Goal: Task Accomplishment & Management: Manage account settings

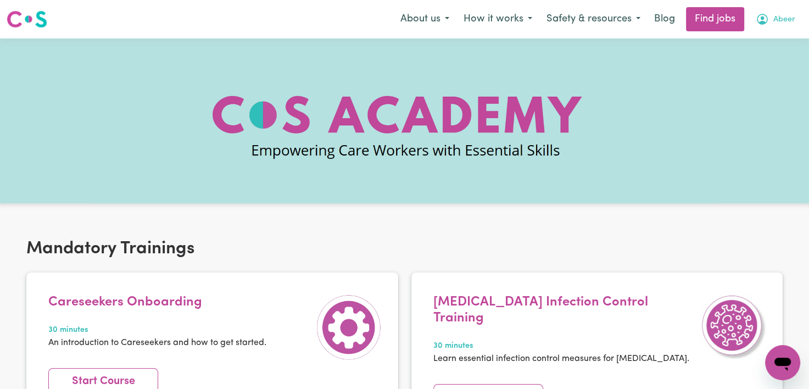
click at [780, 20] on span "Abeer" at bounding box center [784, 20] width 22 height 12
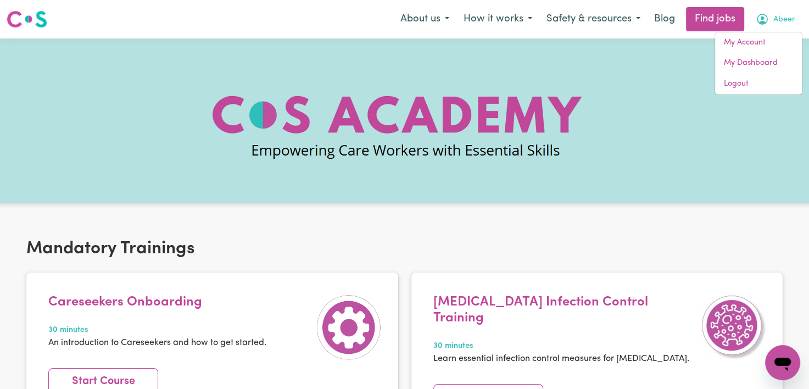
click at [245, 23] on div "Menu About us How it works Safety & resources Blog Find jobs Abeer My Account M…" at bounding box center [404, 19] width 809 height 25
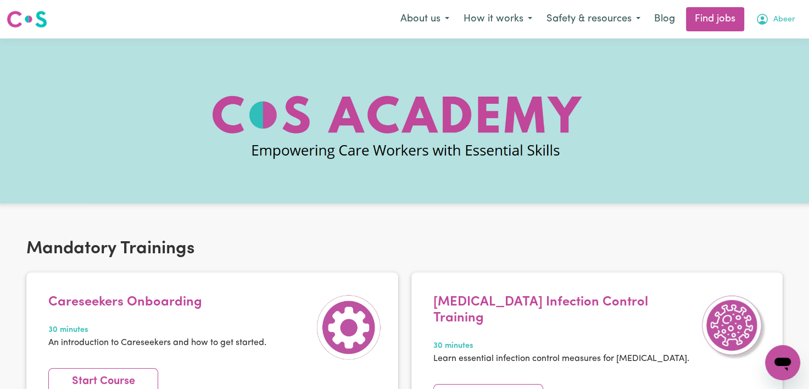
click at [788, 23] on span "Abeer" at bounding box center [784, 20] width 22 height 12
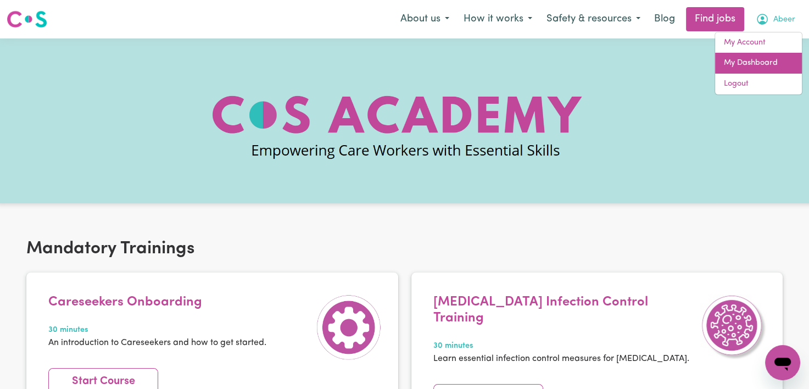
click at [736, 59] on link "My Dashboard" at bounding box center [758, 63] width 87 height 21
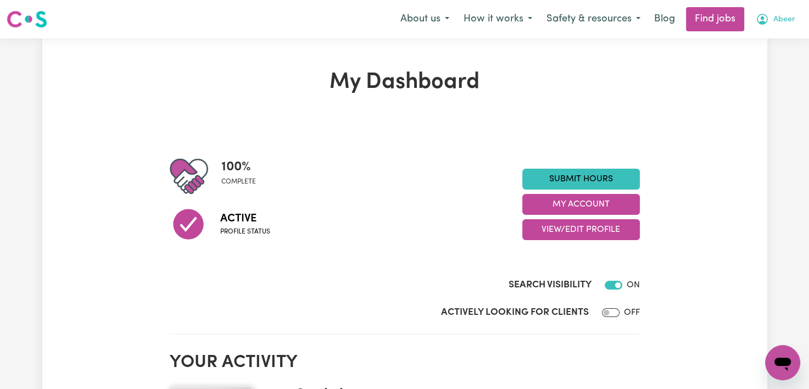
click at [773, 23] on span "Abeer" at bounding box center [784, 20] width 22 height 12
click at [530, 24] on button "How it works" at bounding box center [497, 19] width 83 height 23
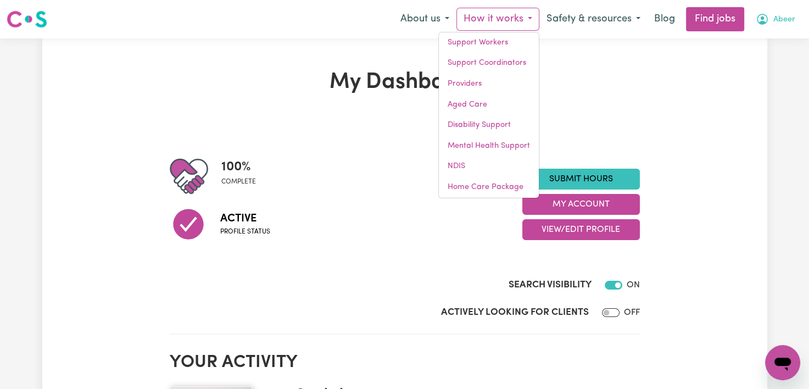
click at [766, 22] on icon "My Account" at bounding box center [762, 19] width 13 height 13
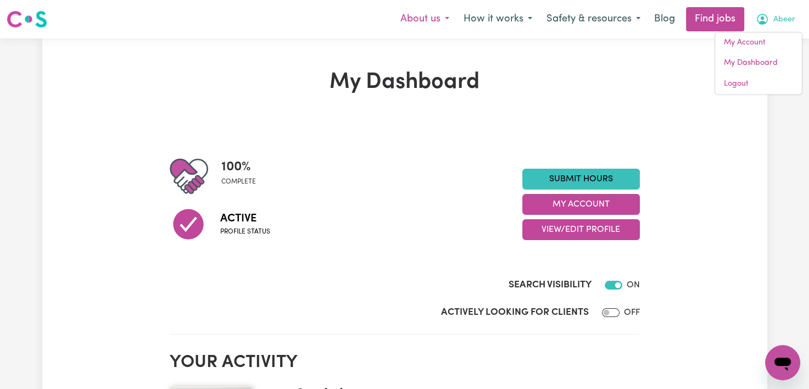
click at [437, 24] on button "About us" at bounding box center [424, 19] width 63 height 23
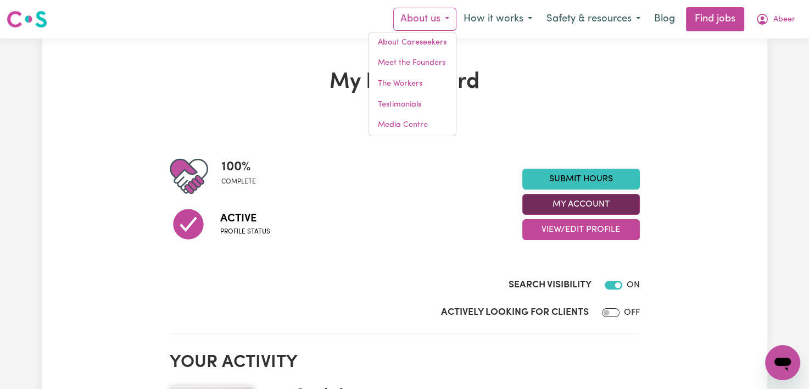
click at [606, 207] on button "My Account" at bounding box center [581, 204] width 118 height 21
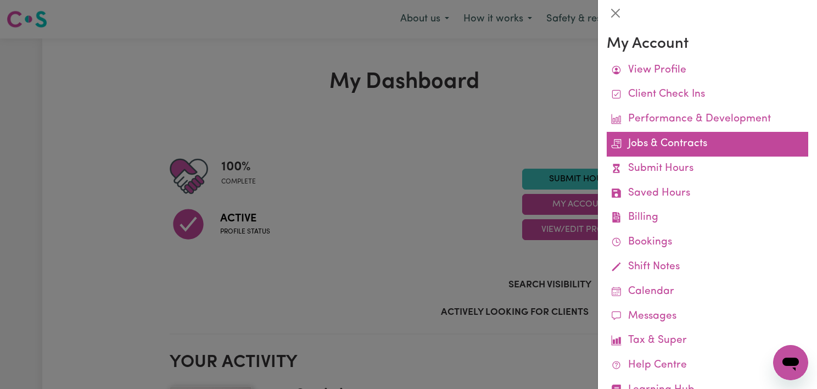
click at [669, 146] on link "Jobs & Contracts" at bounding box center [708, 144] width 202 height 25
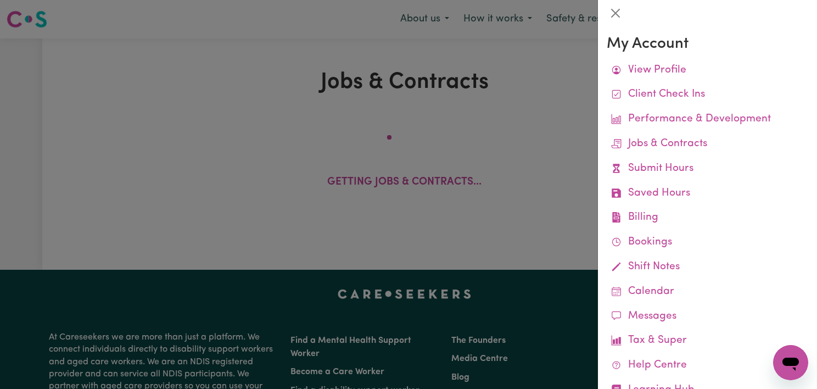
click at [484, 196] on div at bounding box center [408, 194] width 817 height 389
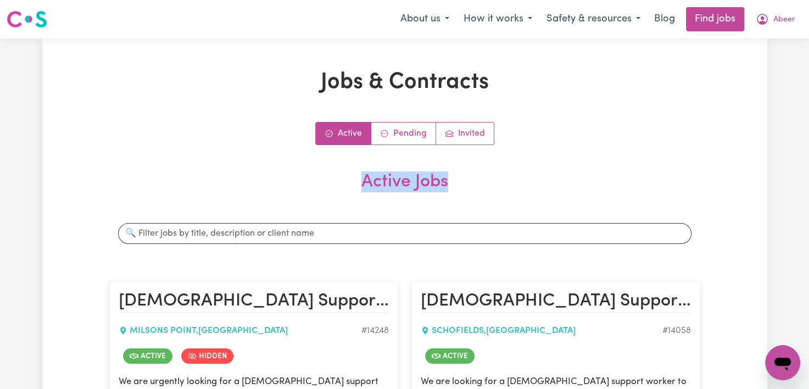
drag, startPoint x: 809, startPoint y: 140, endPoint x: 809, endPoint y: 153, distance: 13.7
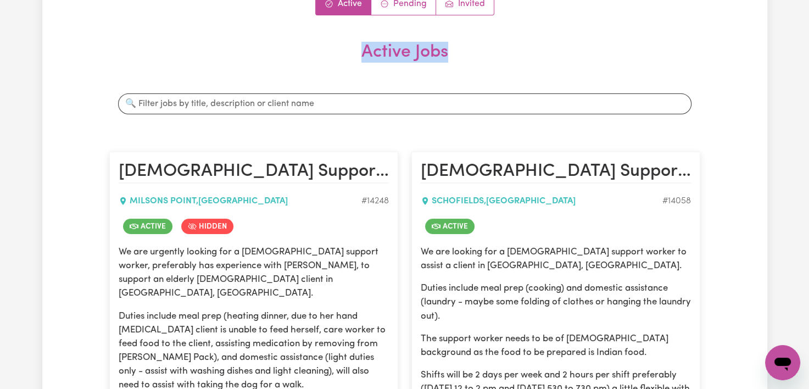
scroll to position [129, 0]
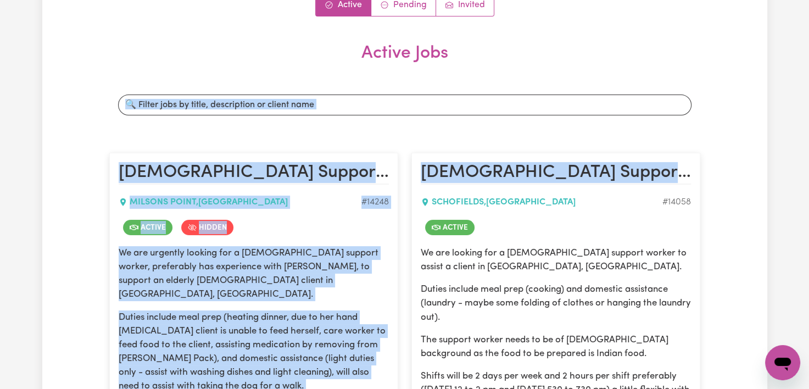
drag, startPoint x: 806, startPoint y: 123, endPoint x: 810, endPoint y: 127, distance: 5.8
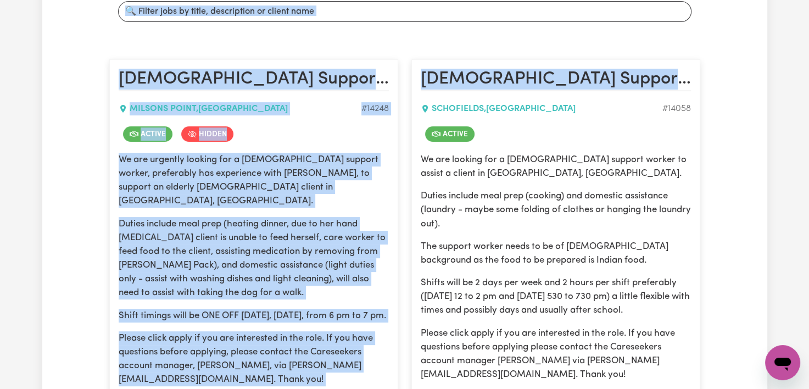
scroll to position [219, 0]
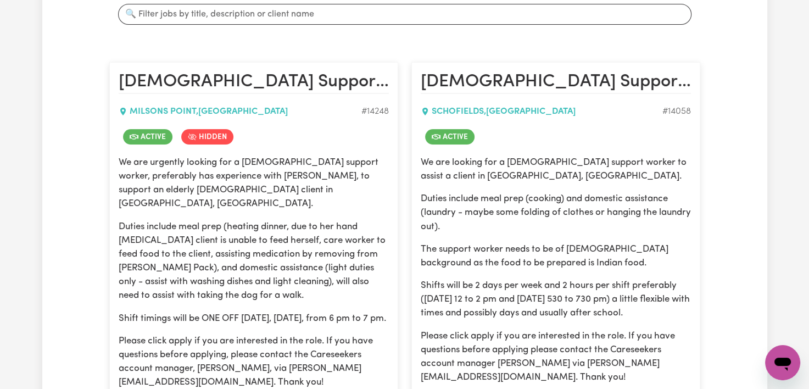
click at [807, 154] on div "Jobs & Contracts Active Pending Invited Active Jobs Search jobs [DEMOGRAPHIC_DA…" at bounding box center [404, 184] width 809 height 730
click at [724, 76] on div "Jobs & Contracts Active Pending Invited Active Jobs Search jobs [DEMOGRAPHIC_DA…" at bounding box center [404, 184] width 725 height 669
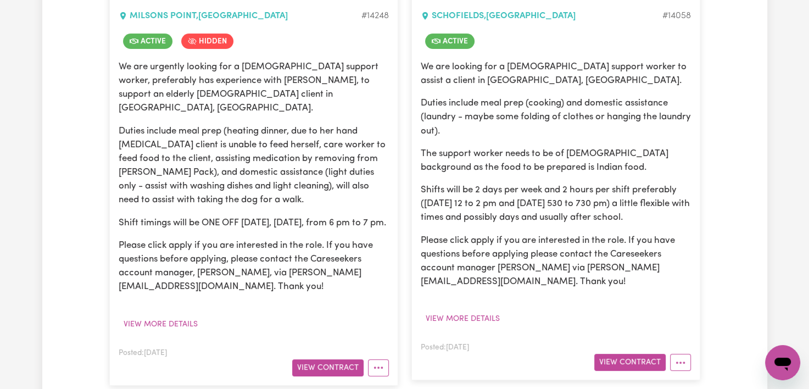
scroll to position [338, 0]
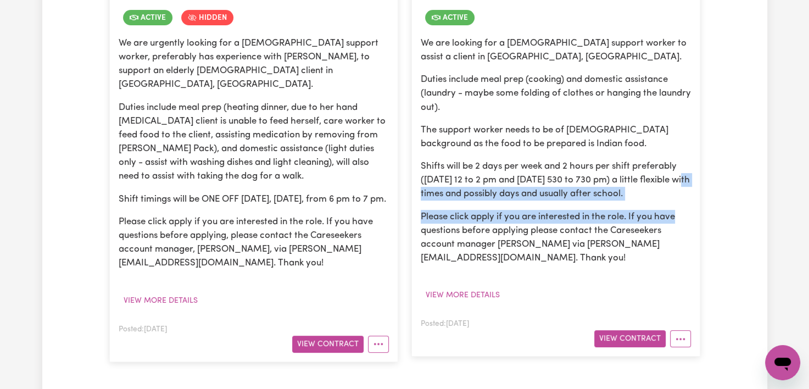
drag, startPoint x: 795, startPoint y: 179, endPoint x: 794, endPoint y: 200, distance: 21.5
click at [794, 200] on div "Jobs & Contracts Active Pending Invited Active Jobs Search jobs [DEMOGRAPHIC_DA…" at bounding box center [404, 65] width 809 height 730
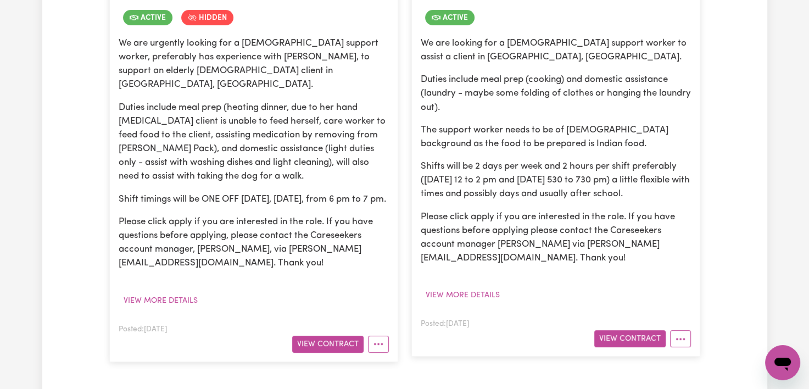
click at [779, 115] on div "Jobs & Contracts Active Pending Invited Active Jobs Search jobs [DEMOGRAPHIC_DA…" at bounding box center [404, 65] width 809 height 730
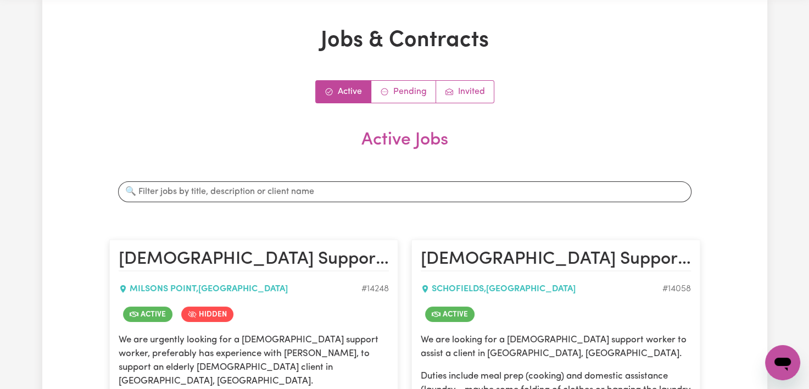
scroll to position [0, 0]
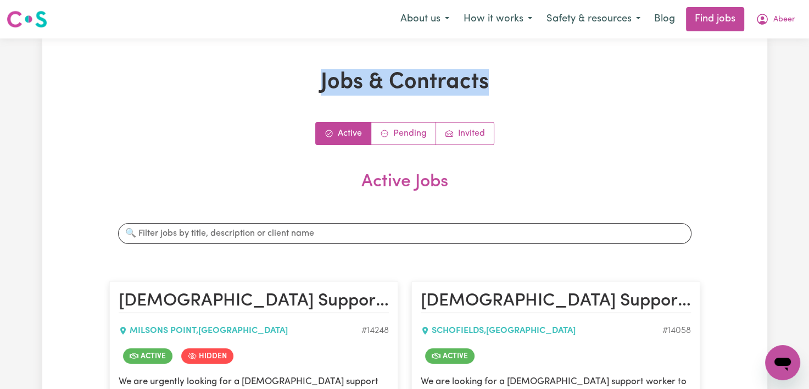
drag, startPoint x: 809, startPoint y: 4, endPoint x: 811, endPoint y: 42, distance: 37.4
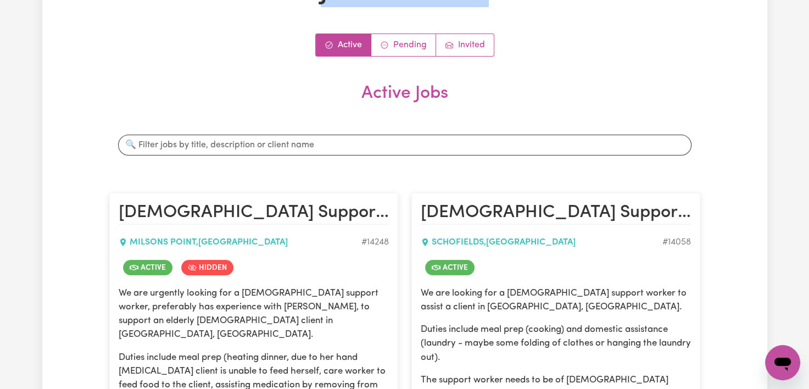
scroll to position [77, 0]
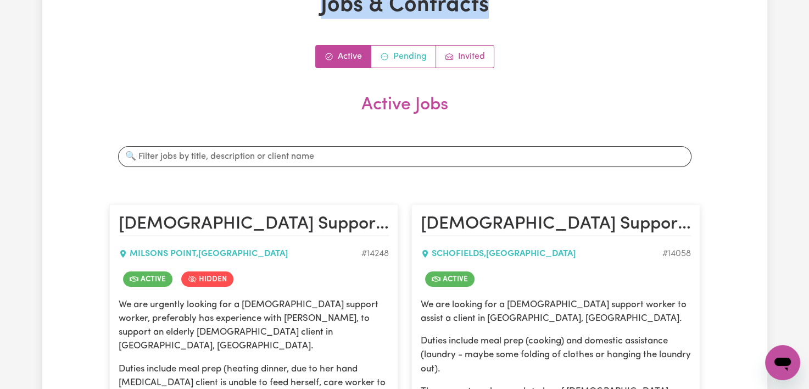
click at [396, 52] on link "Pending" at bounding box center [403, 57] width 65 height 22
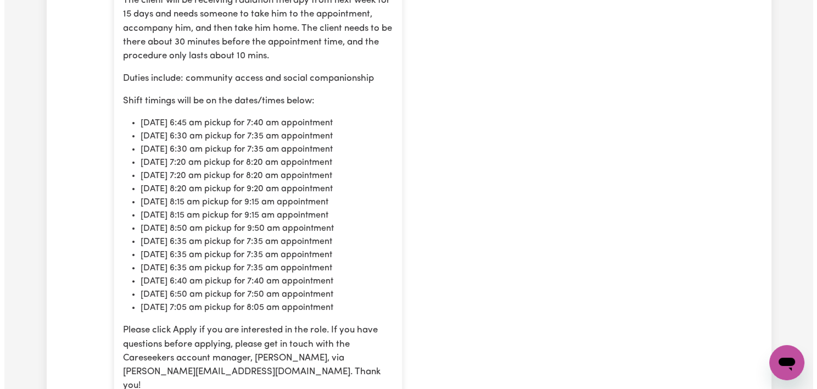
scroll to position [758, 0]
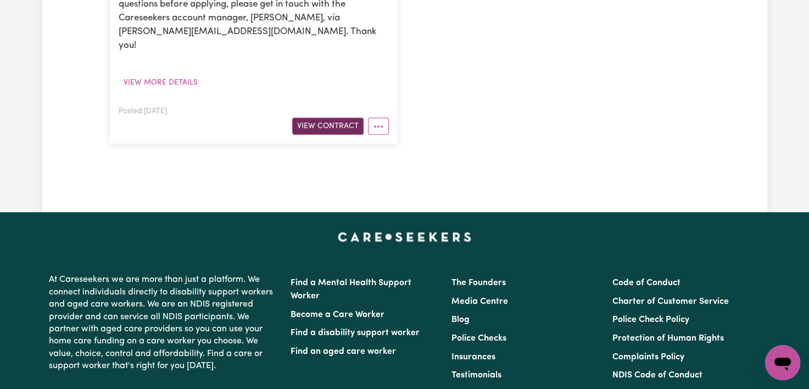
click at [332, 118] on button "View Contract" at bounding box center [327, 126] width 71 height 17
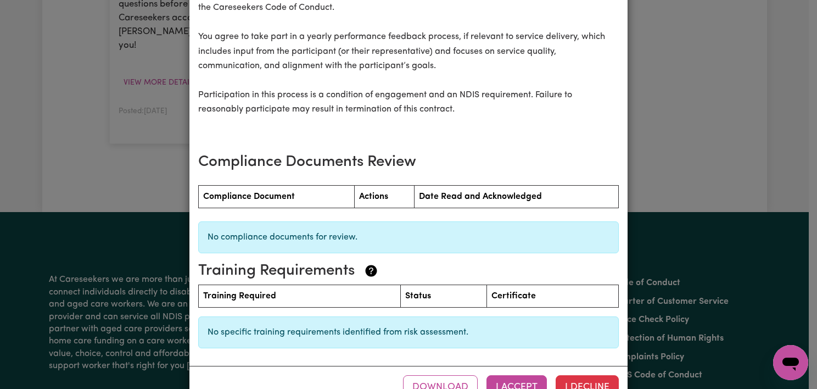
scroll to position [1538, 0]
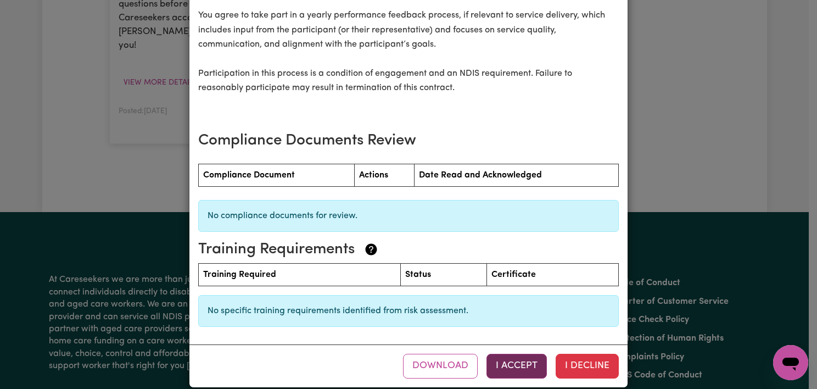
click at [499, 354] on button "I Accept" at bounding box center [517, 366] width 60 height 24
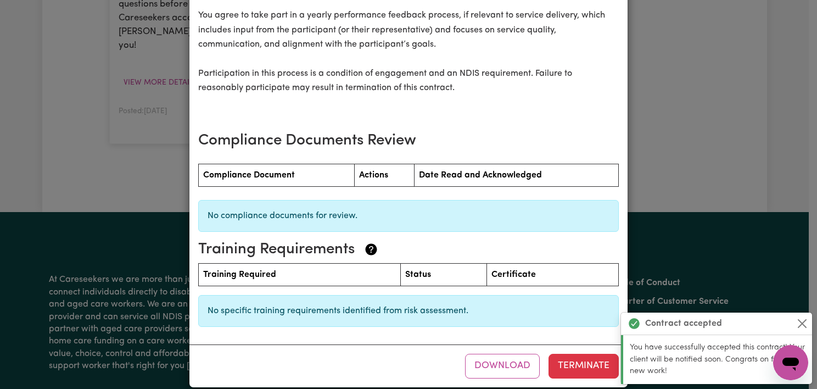
click at [809, 163] on div "Support Worker Needed In [GEOGRAPHIC_DATA], [GEOGRAPHIC_DATA] Contract terms Re…" at bounding box center [408, 194] width 817 height 389
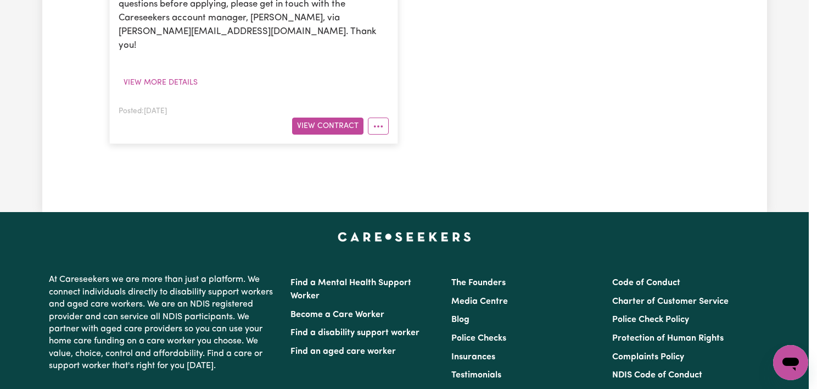
scroll to position [0, 0]
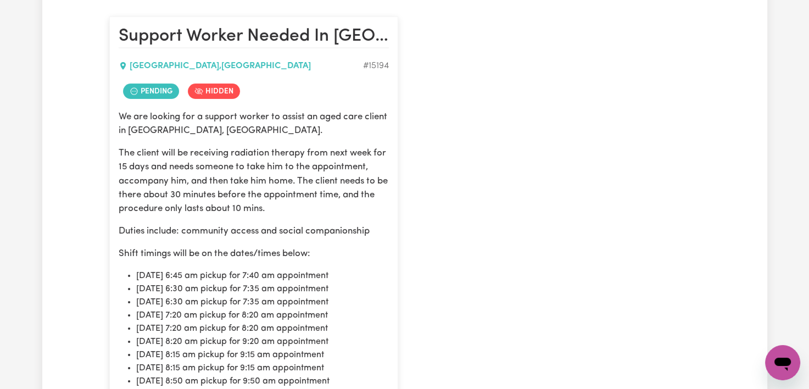
click at [809, 163] on div "Jobs & Contracts Active Pending Invited Pending Jobs Search jobs Support Worker…" at bounding box center [404, 239] width 809 height 931
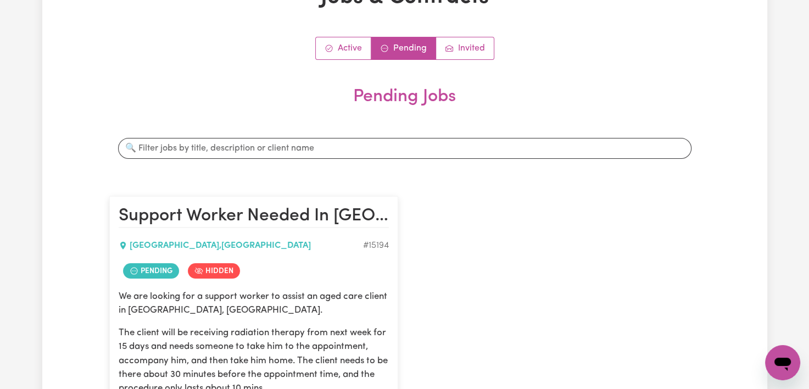
scroll to position [66, 0]
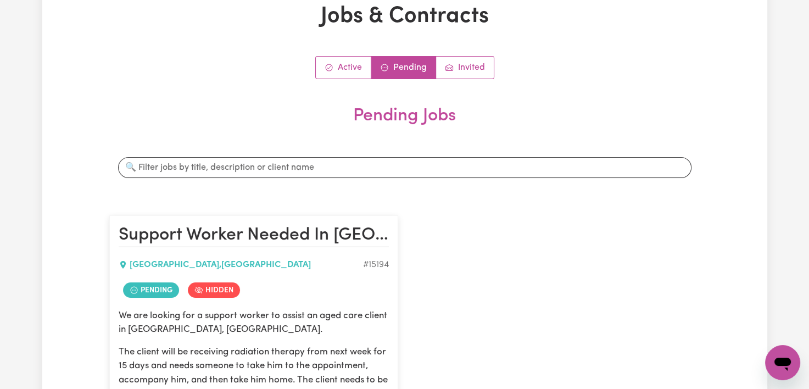
drag, startPoint x: 809, startPoint y: 163, endPoint x: 816, endPoint y: 114, distance: 48.9
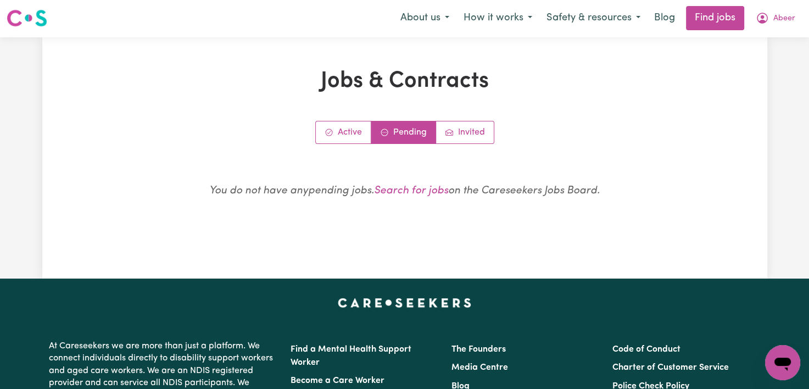
scroll to position [0, 0]
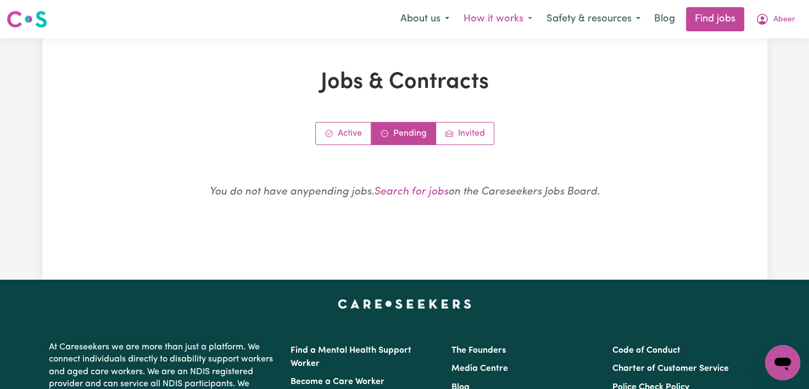
click at [481, 30] on button "How it works" at bounding box center [497, 19] width 83 height 23
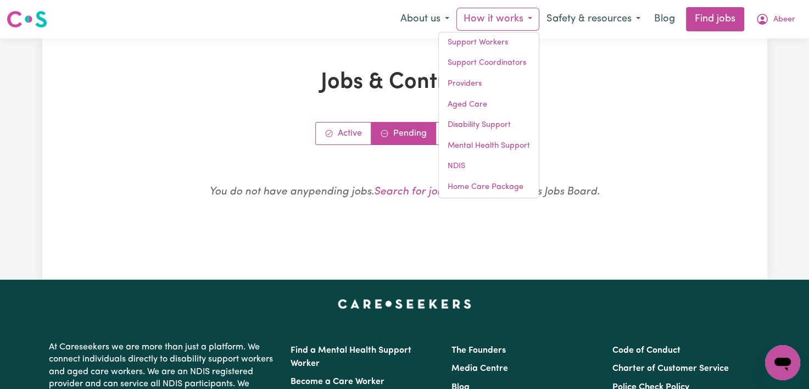
click at [272, 43] on div "Jobs & Contracts Active Pending Invited You do not have any pending jobs . Sear…" at bounding box center [404, 158] width 725 height 241
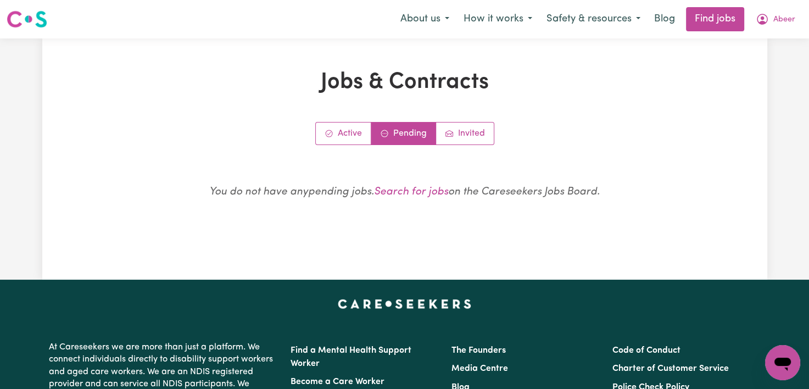
click at [569, 64] on div "Jobs & Contracts Active Pending Invited You do not have any pending jobs . Sear…" at bounding box center [404, 158] width 725 height 241
click at [448, 15] on button "About us" at bounding box center [424, 19] width 63 height 23
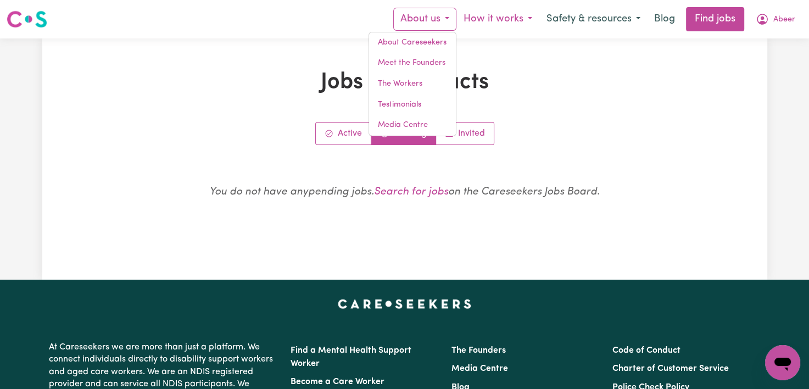
click at [489, 24] on button "How it works" at bounding box center [497, 19] width 83 height 23
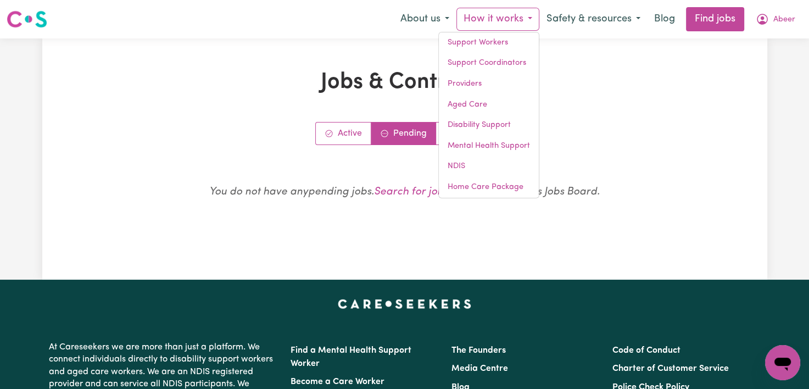
click at [581, 182] on div "You do not have any pending jobs . Search for jobs on the Careseekers Jobs Boar…" at bounding box center [404, 196] width 591 height 51
